Goal: Task Accomplishment & Management: Manage account settings

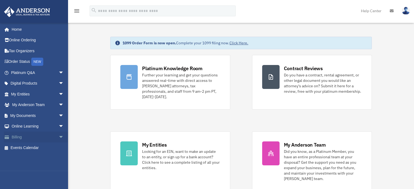
click at [59, 136] on span "arrow_drop_down" at bounding box center [64, 137] width 11 height 11
click at [37, 147] on link "$ Open Invoices" at bounding box center [40, 148] width 65 height 11
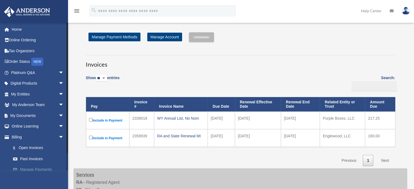
click at [39, 168] on link "Manage Payments" at bounding box center [40, 170] width 65 height 11
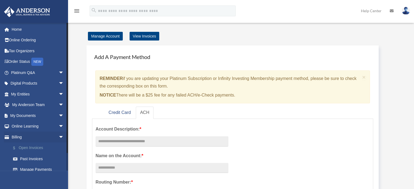
click at [34, 144] on link "$ Open Invoices" at bounding box center [40, 148] width 65 height 11
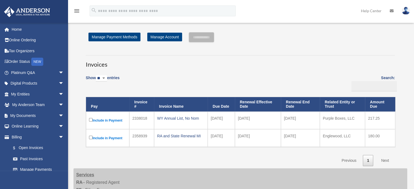
click at [404, 13] on img at bounding box center [406, 11] width 8 height 8
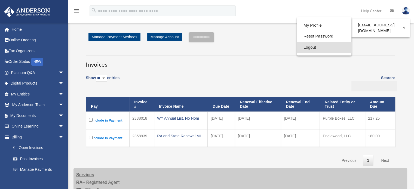
click at [298, 45] on link "Logout" at bounding box center [324, 47] width 54 height 11
